Goal: Check status: Check status

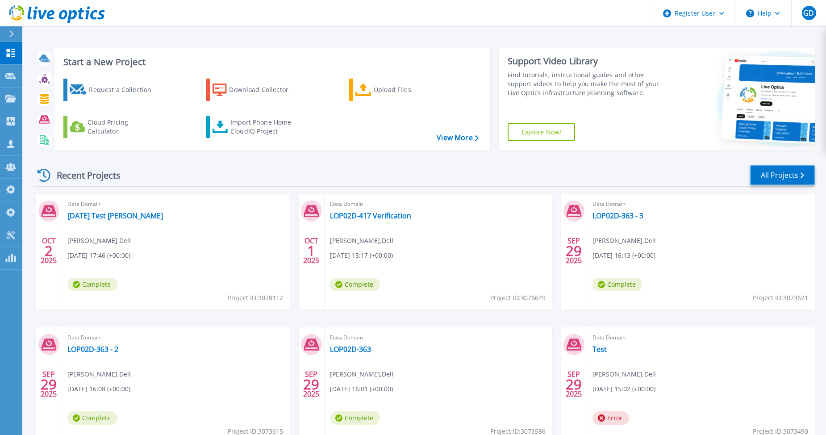
click at [777, 178] on link "All Projects" at bounding box center [782, 175] width 65 height 20
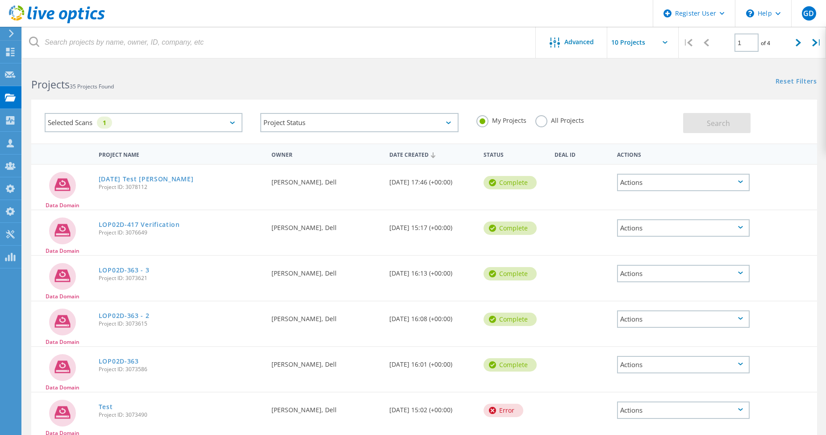
click at [541, 122] on label "All Projects" at bounding box center [559, 119] width 49 height 8
click at [0, 0] on input "All Projects" at bounding box center [0, 0] width 0 height 0
click at [720, 124] on span "Search" at bounding box center [718, 123] width 23 height 10
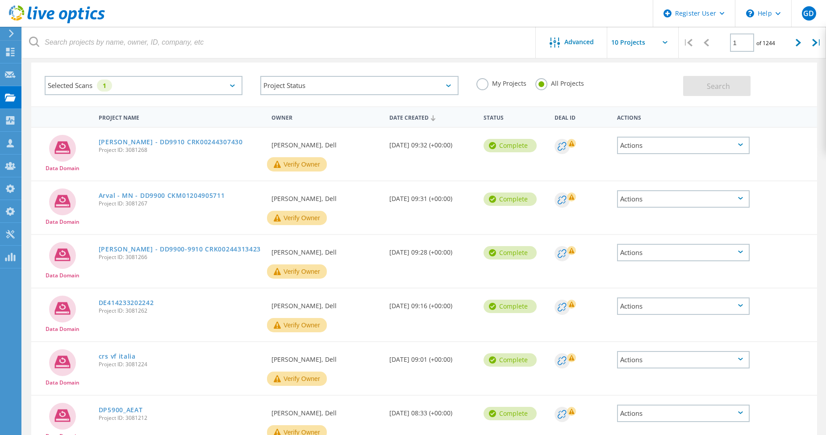
scroll to position [25, 0]
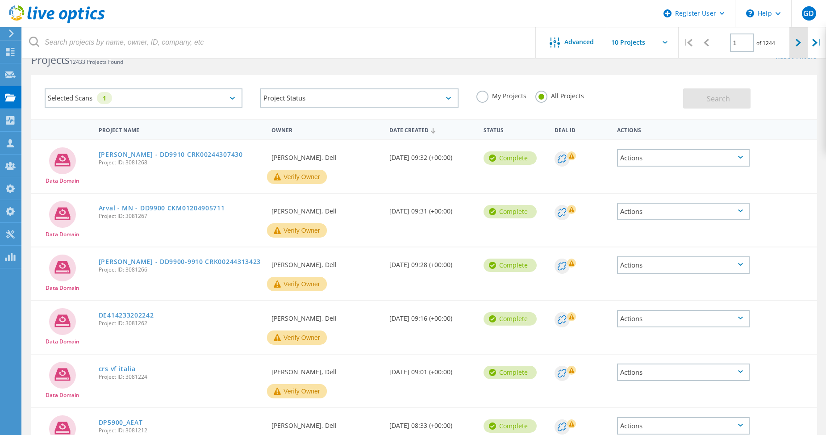
click at [795, 51] on div at bounding box center [798, 43] width 18 height 32
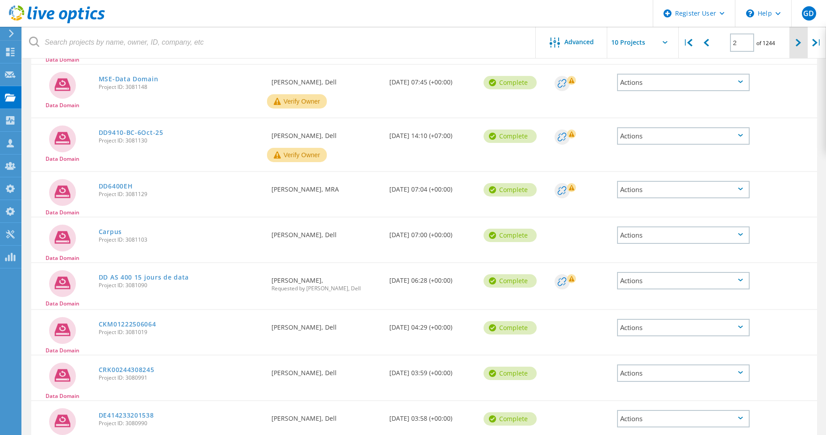
scroll to position [156, 0]
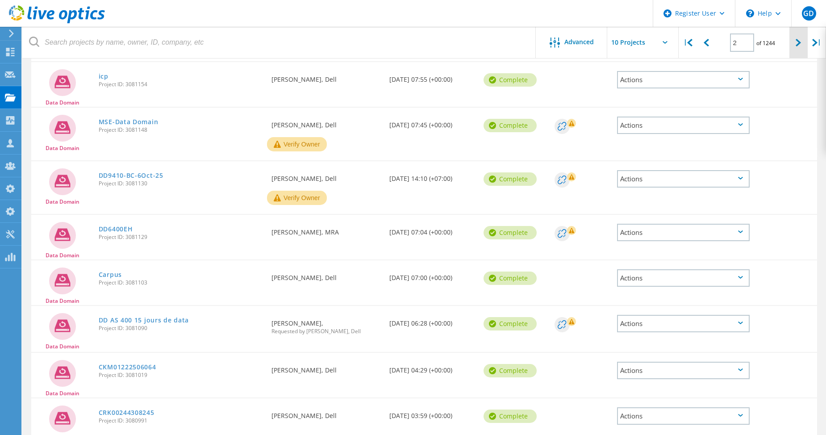
click at [796, 51] on div at bounding box center [798, 43] width 18 height 32
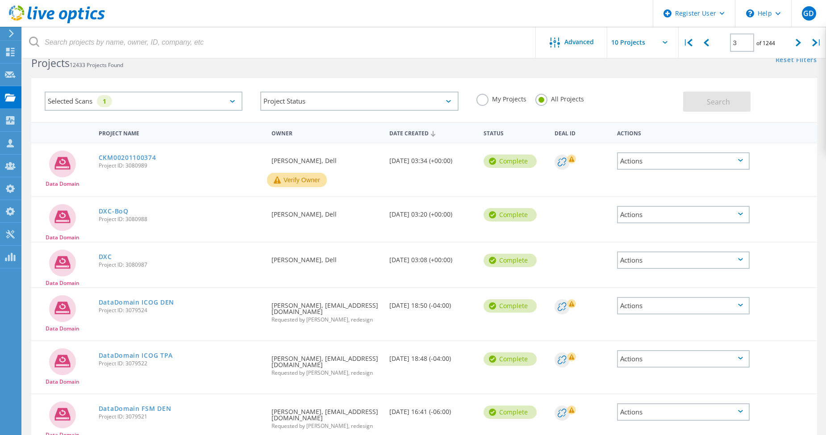
scroll to position [0, 0]
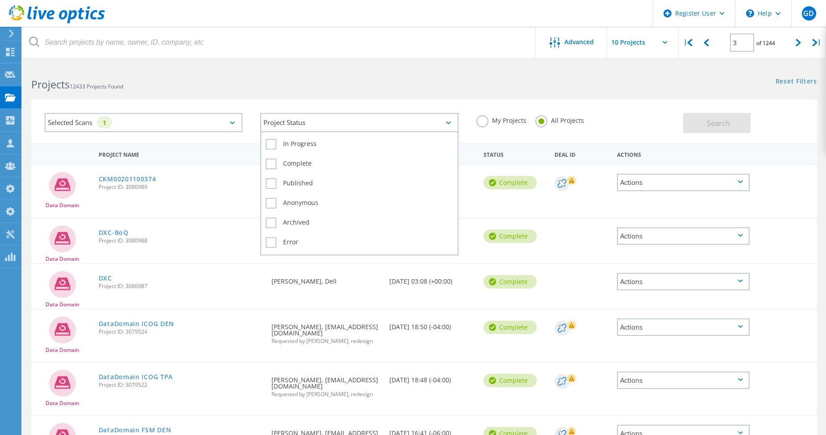
click at [333, 123] on div "Project Status" at bounding box center [359, 122] width 198 height 19
click at [268, 244] on label "Error" at bounding box center [359, 242] width 187 height 11
click at [0, 0] on input "Error" at bounding box center [0, 0] width 0 height 0
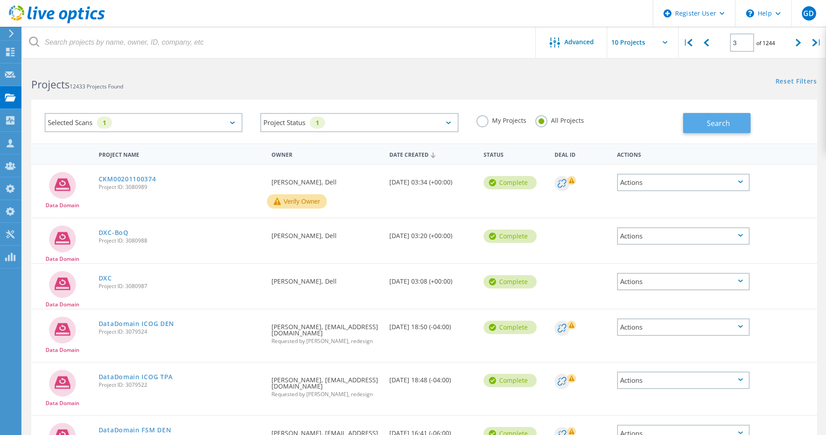
click at [718, 121] on span "Search" at bounding box center [718, 123] width 23 height 10
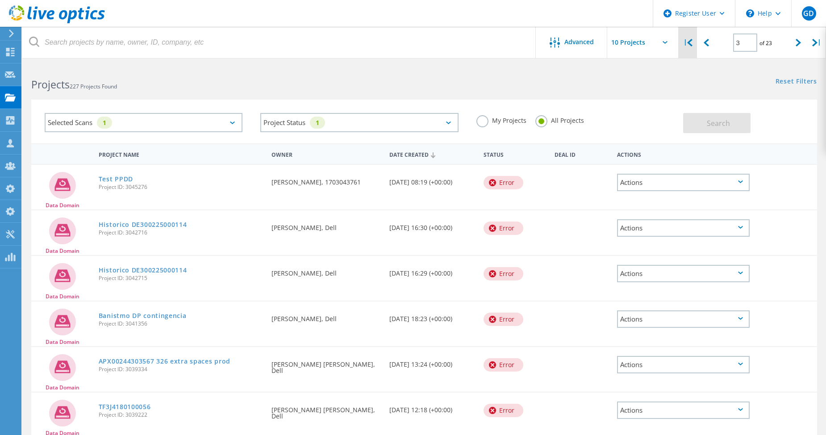
click at [688, 44] on icon at bounding box center [689, 43] width 5 height 8
type input "1"
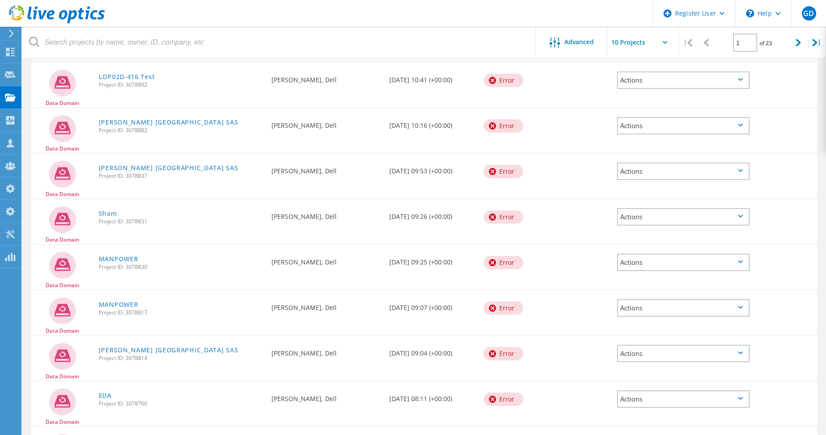
scroll to position [103, 0]
